Goal: Information Seeking & Learning: Check status

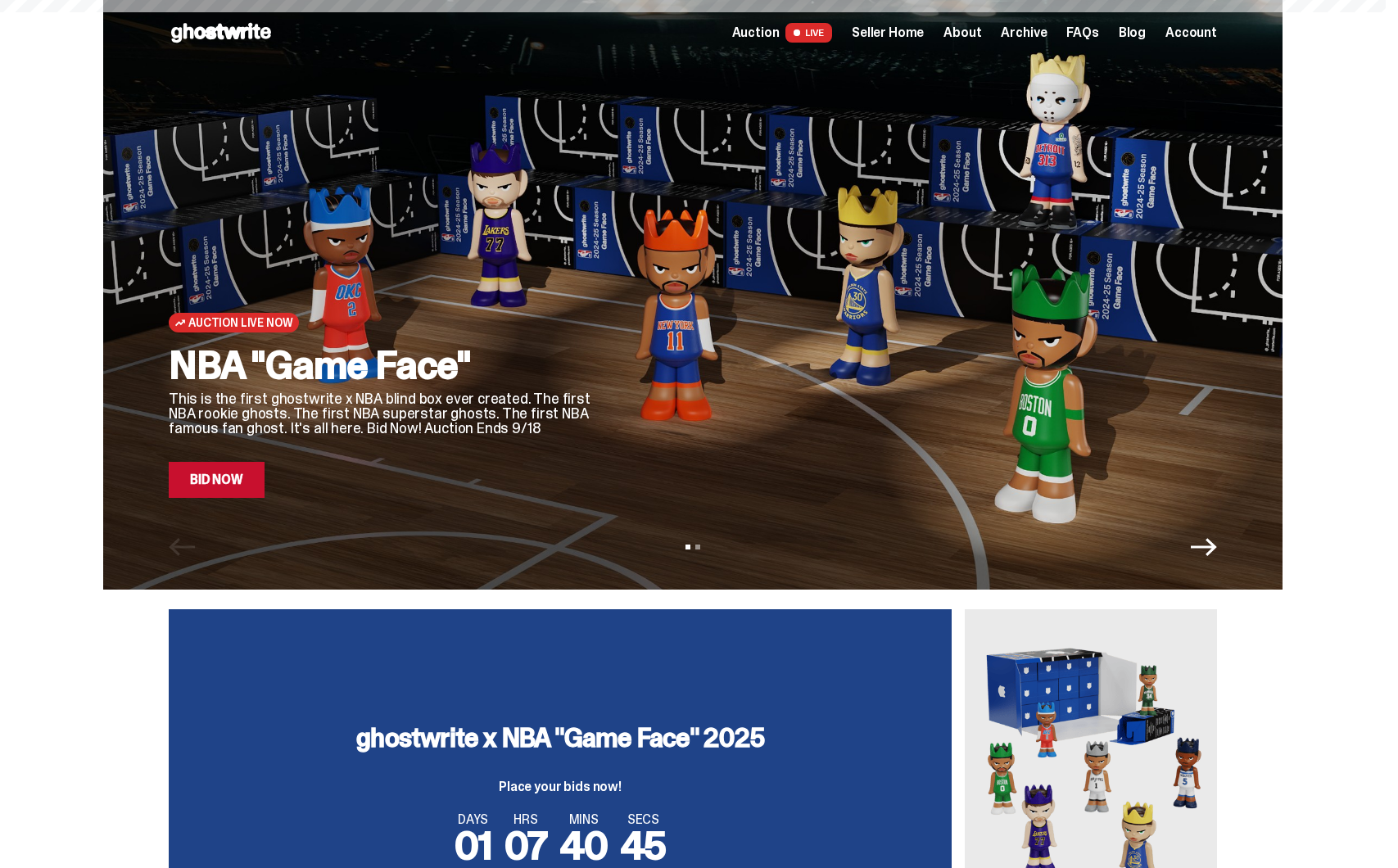
click at [920, 39] on span "Seller Home" at bounding box center [887, 33] width 72 height 13
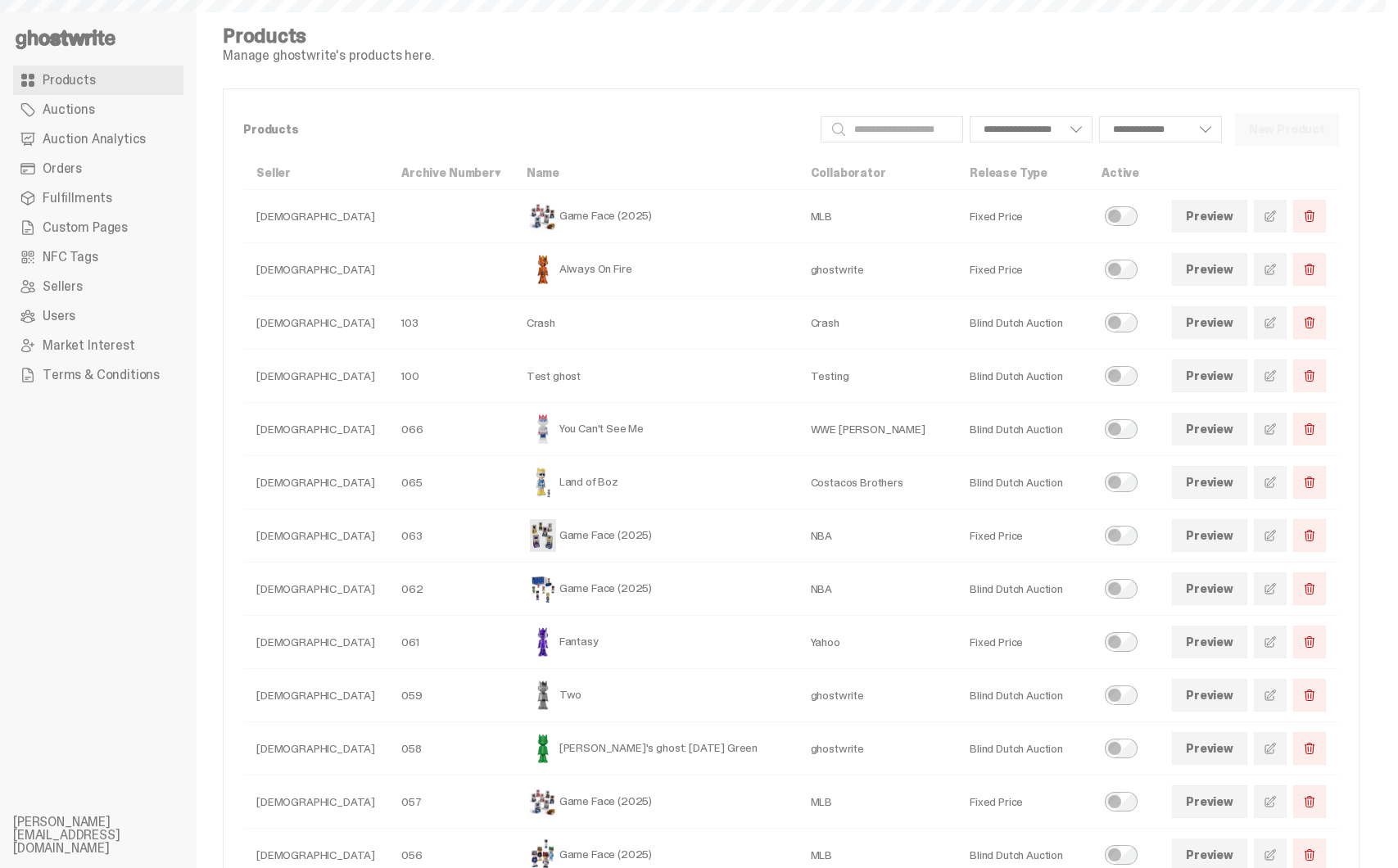
click at [105, 146] on span "Auction Analytics" at bounding box center [93, 139] width 103 height 13
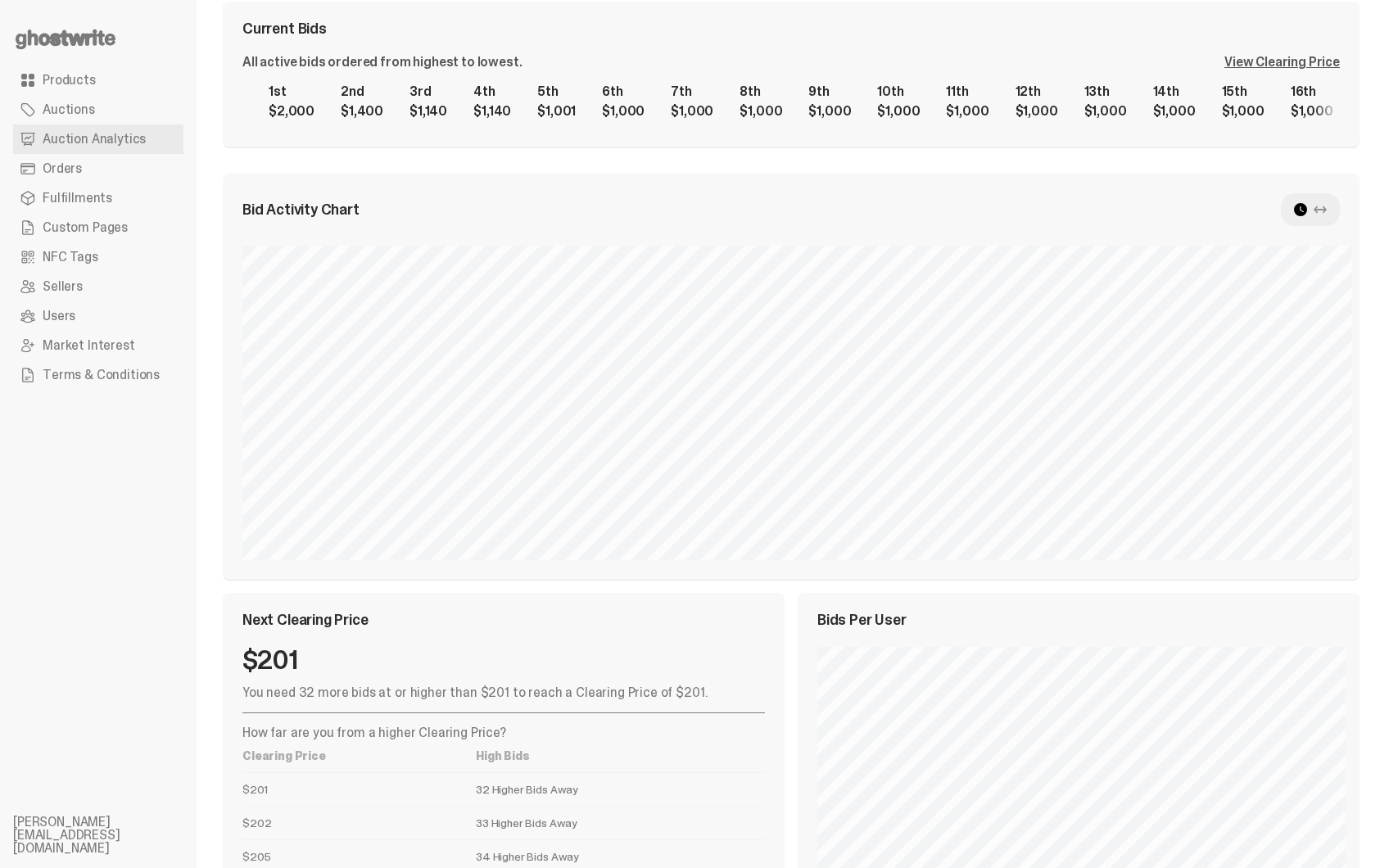
scroll to position [439, 0]
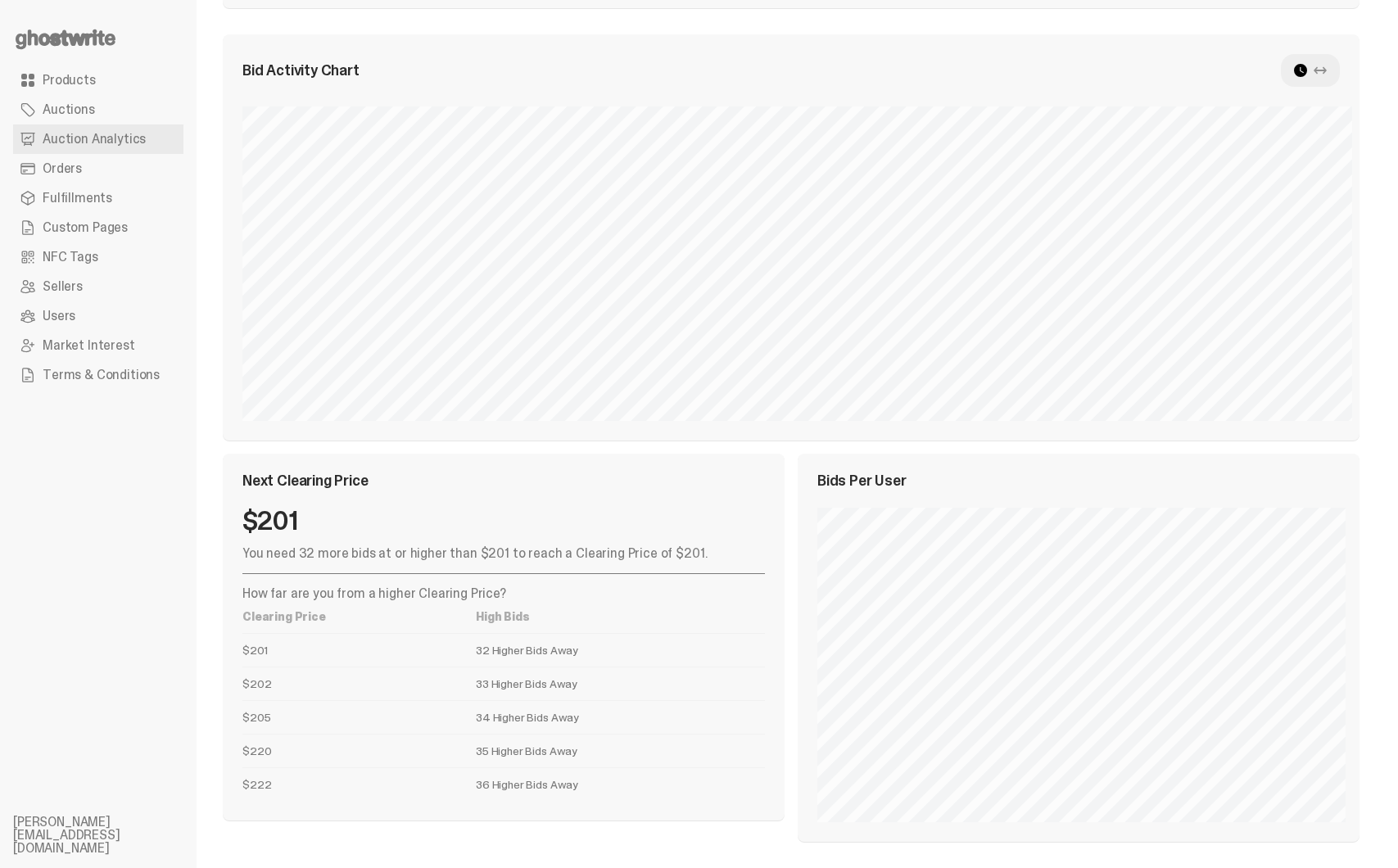
drag, startPoint x: 468, startPoint y: 652, endPoint x: 542, endPoint y: 651, distance: 74.0
click at [542, 652] on td "32 Higher Bids Away" at bounding box center [620, 650] width 289 height 33
click at [475, 754] on td "35 Higher Bids Away" at bounding box center [620, 751] width 289 height 33
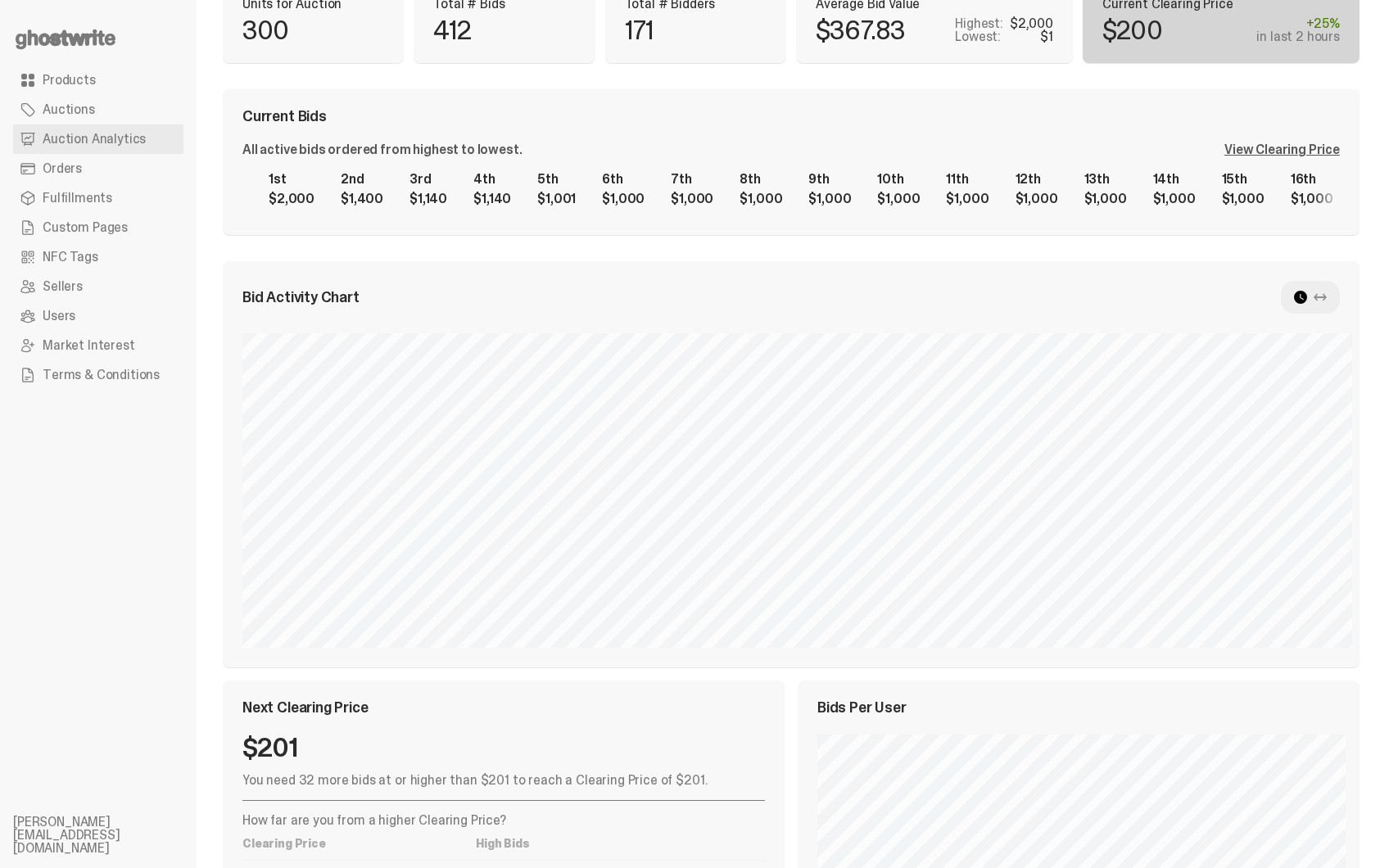
scroll to position [209, 0]
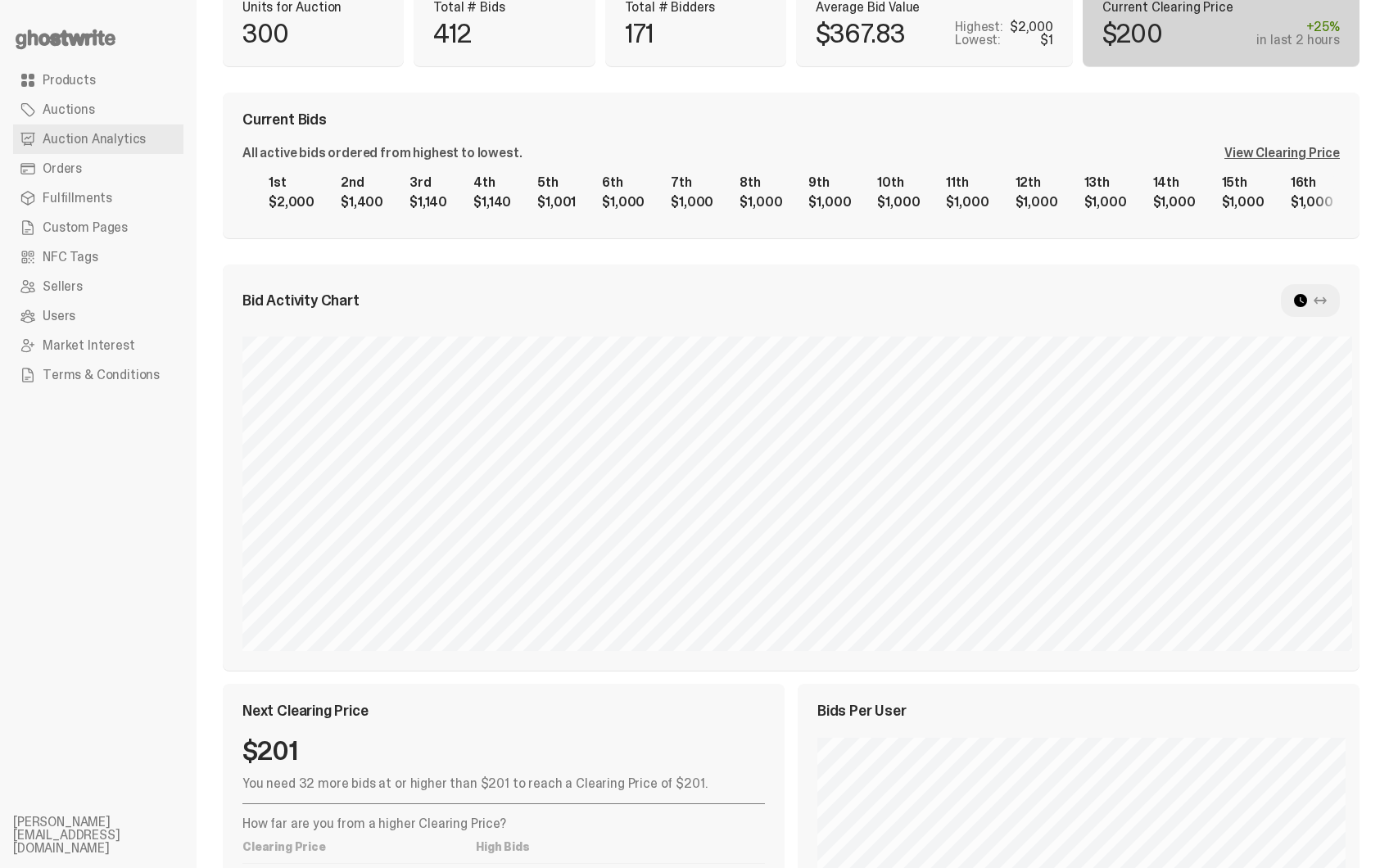
click at [1337, 291] on div at bounding box center [1310, 300] width 59 height 33
click at [1327, 297] on icon at bounding box center [1320, 300] width 13 height 13
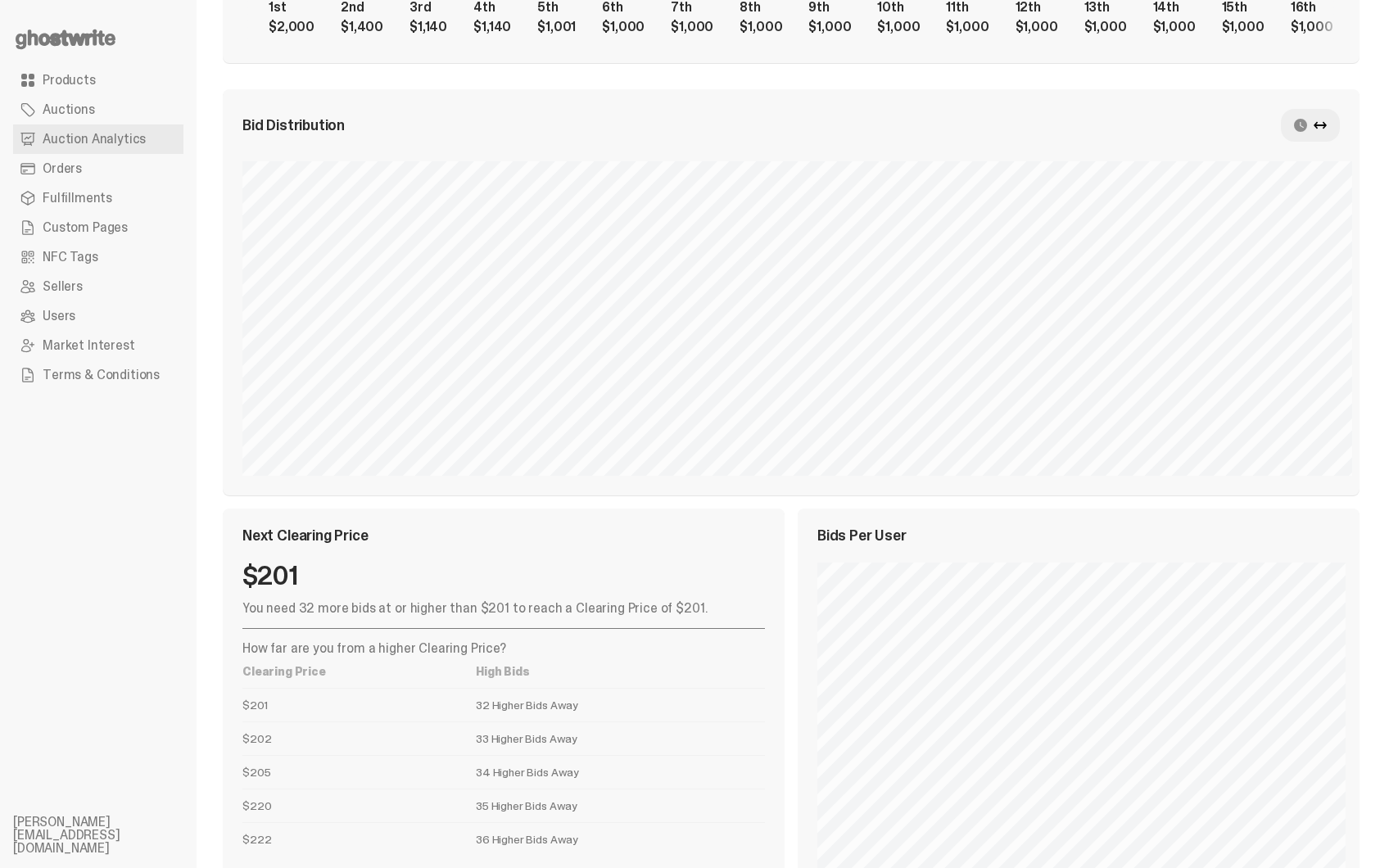
scroll to position [325, 0]
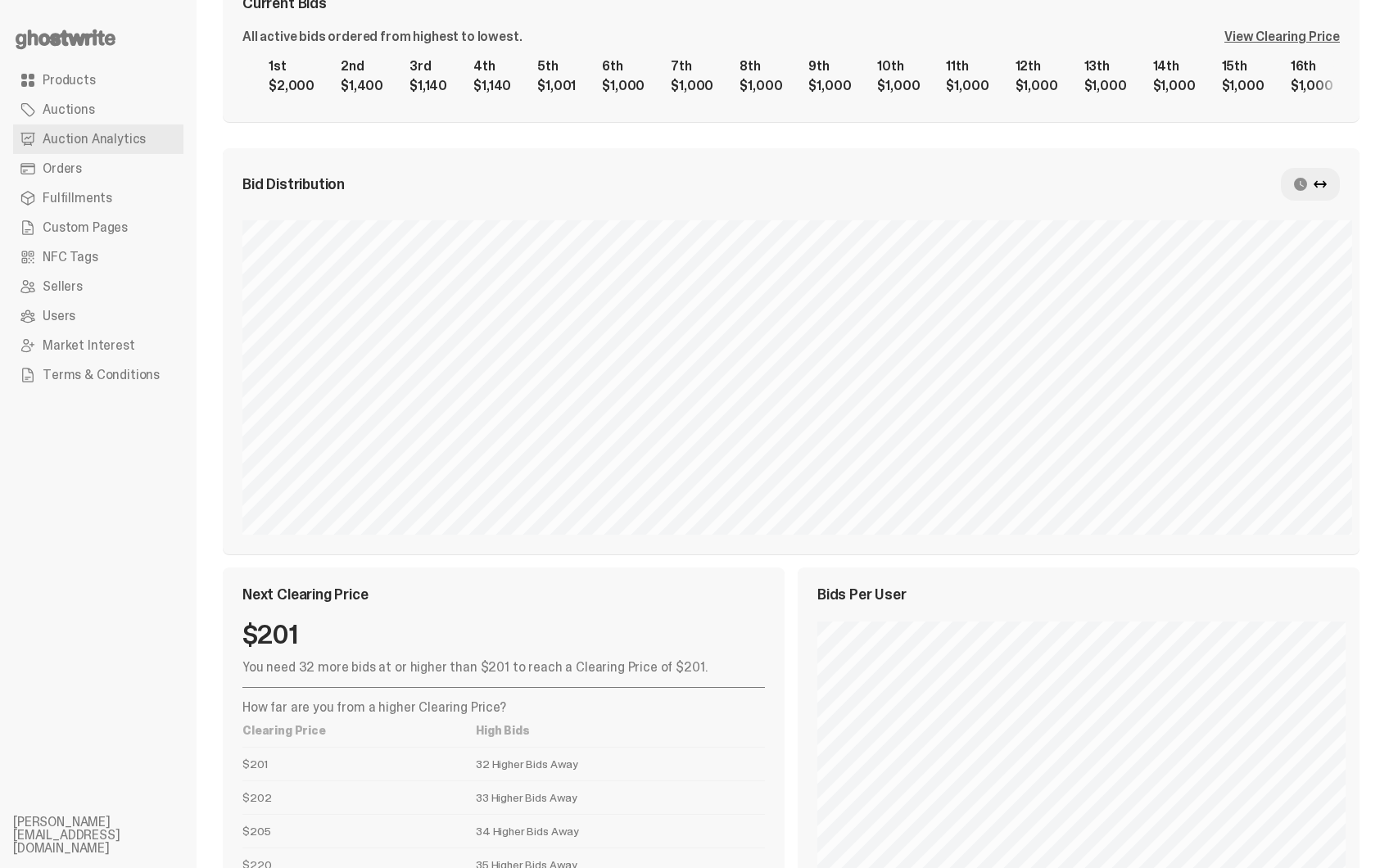
click at [1307, 184] on use at bounding box center [1300, 184] width 13 height 13
